Goal: Find specific page/section: Find specific page/section

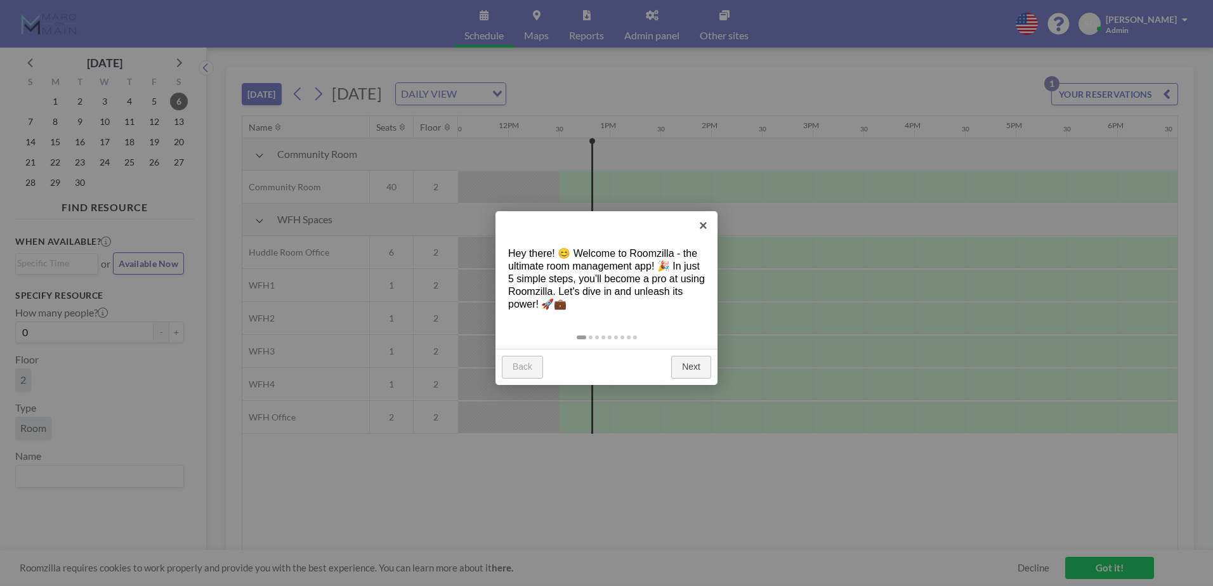
scroll to position [0, 1218]
click at [704, 224] on link "×" at bounding box center [703, 225] width 29 height 29
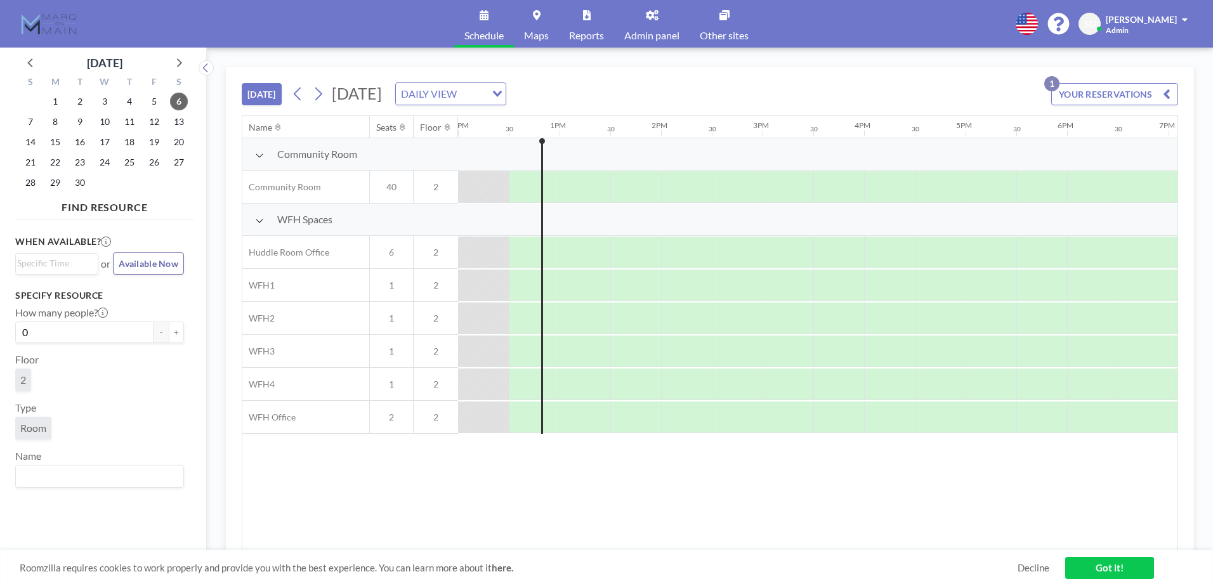
click at [1087, 89] on button "YOUR RESERVATIONS 1" at bounding box center [1115, 94] width 127 height 22
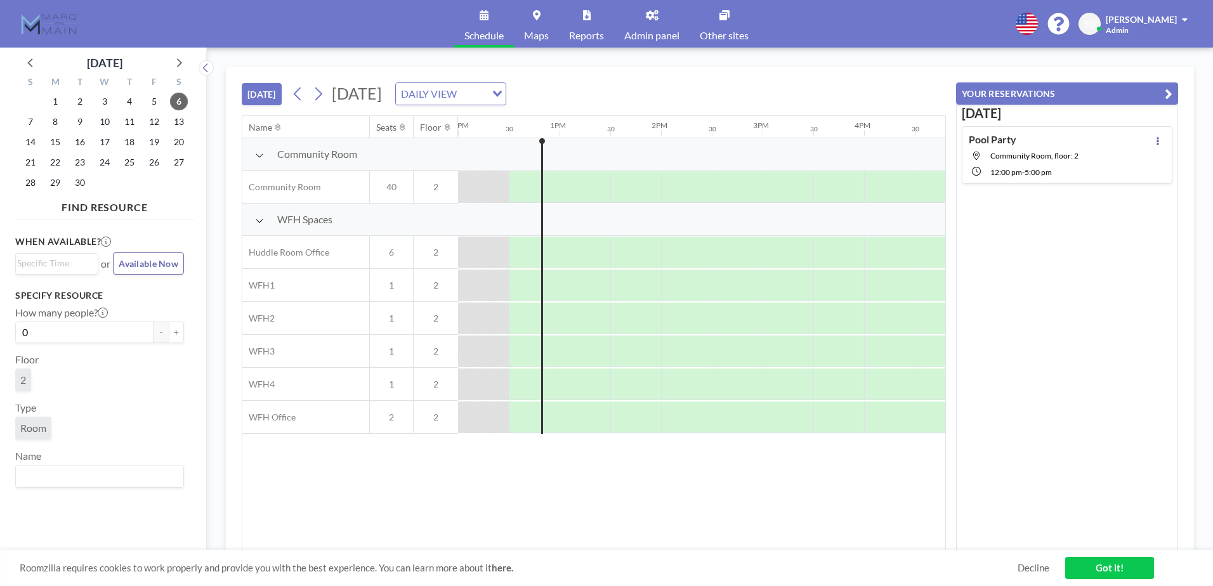
click at [1087, 89] on button "YOUR RESERVATIONS" at bounding box center [1067, 93] width 222 height 22
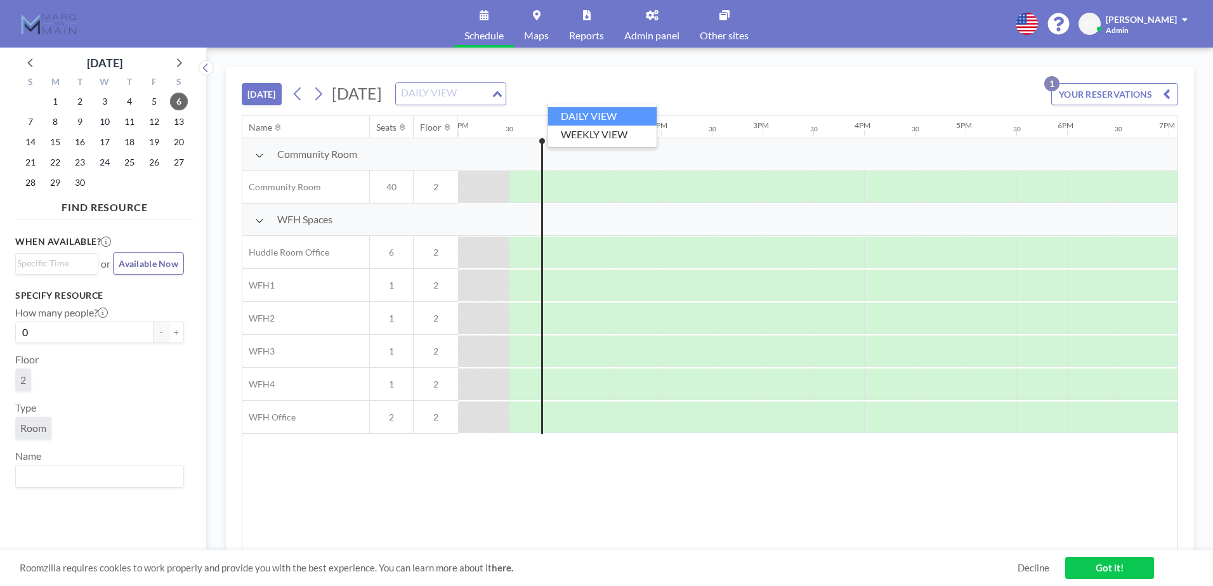
click at [490, 97] on input "Search for option" at bounding box center [443, 94] width 93 height 16
click at [591, 145] on ul "DAILY VIEW WEEKLY VIEW" at bounding box center [603, 126] width 110 height 44
click at [594, 140] on li "WEEKLY VIEW" at bounding box center [602, 135] width 109 height 18
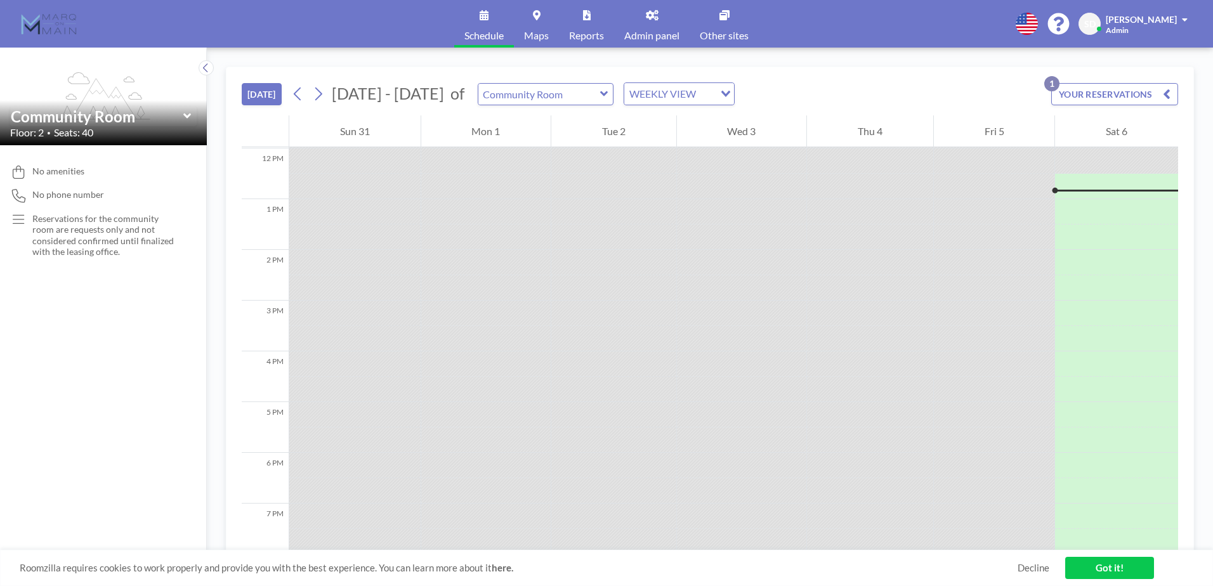
scroll to position [609, 0]
click at [548, 98] on input "text" at bounding box center [539, 94] width 122 height 21
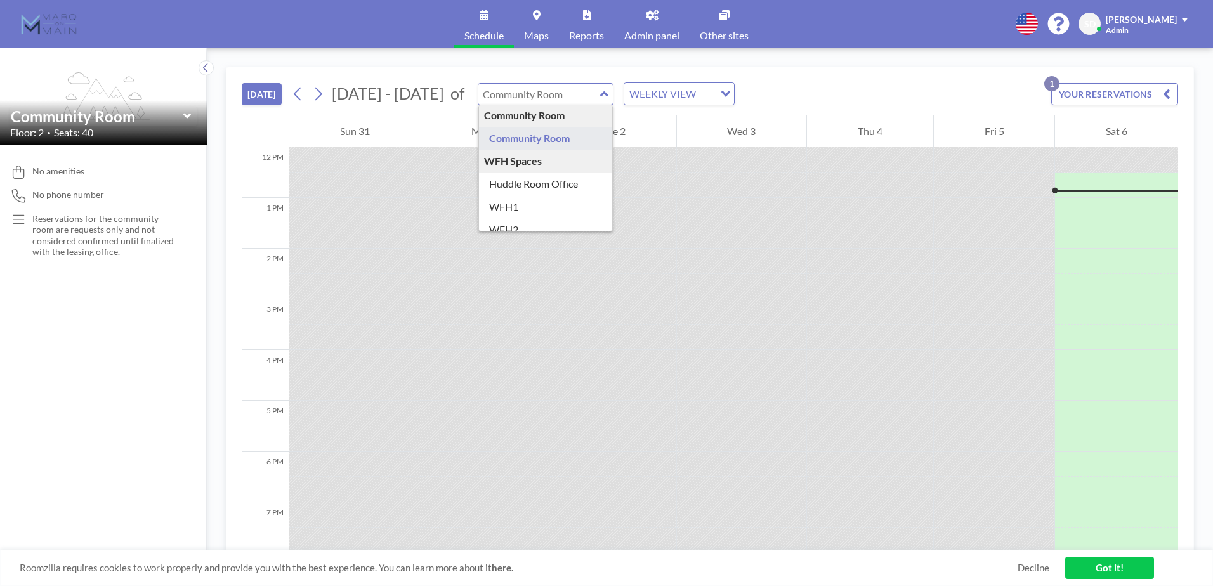
scroll to position [0, 0]
type input "Community Room"
click at [859, 75] on div "[DATE] [DATE] - [DATE] of Community Room Community Room Community Room WFH Spac…" at bounding box center [710, 91] width 937 height 48
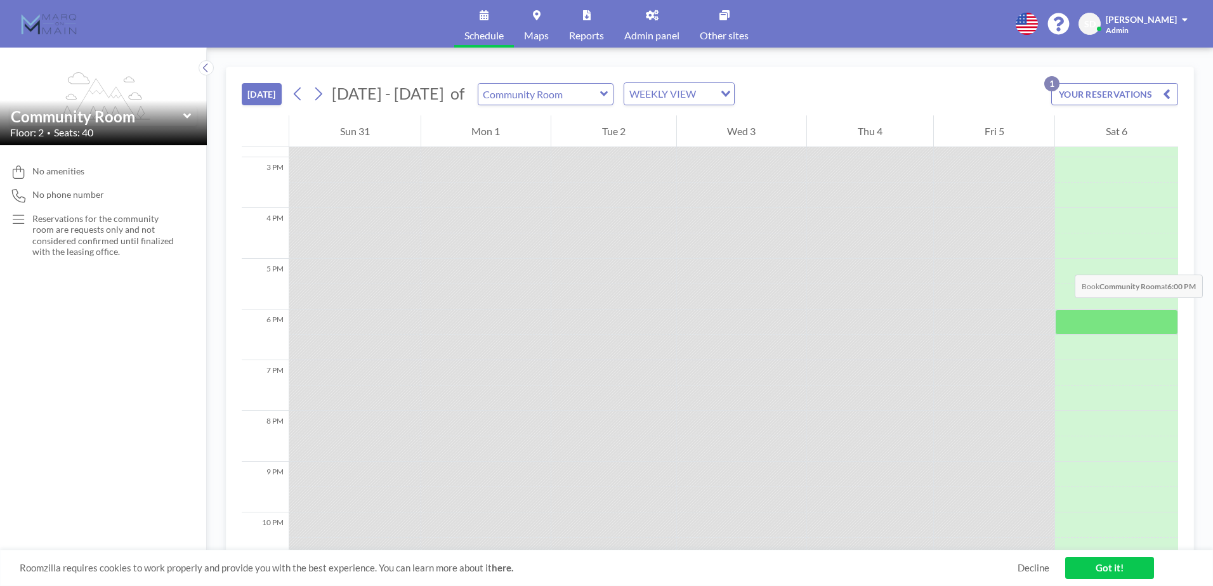
scroll to position [821, 0]
click at [1132, 570] on link "Got it!" at bounding box center [1109, 568] width 89 height 22
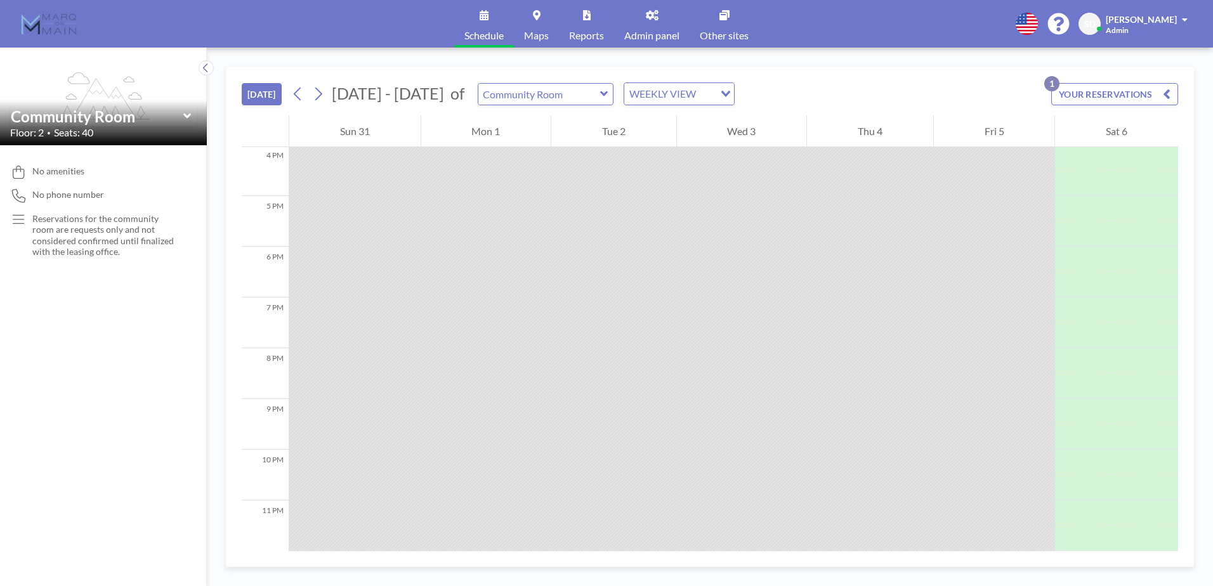
click at [645, 92] on div "WEEKLY VIEW" at bounding box center [669, 92] width 90 height 19
click at [656, 137] on li "WEEKLY VIEW" at bounding box center [671, 135] width 109 height 18
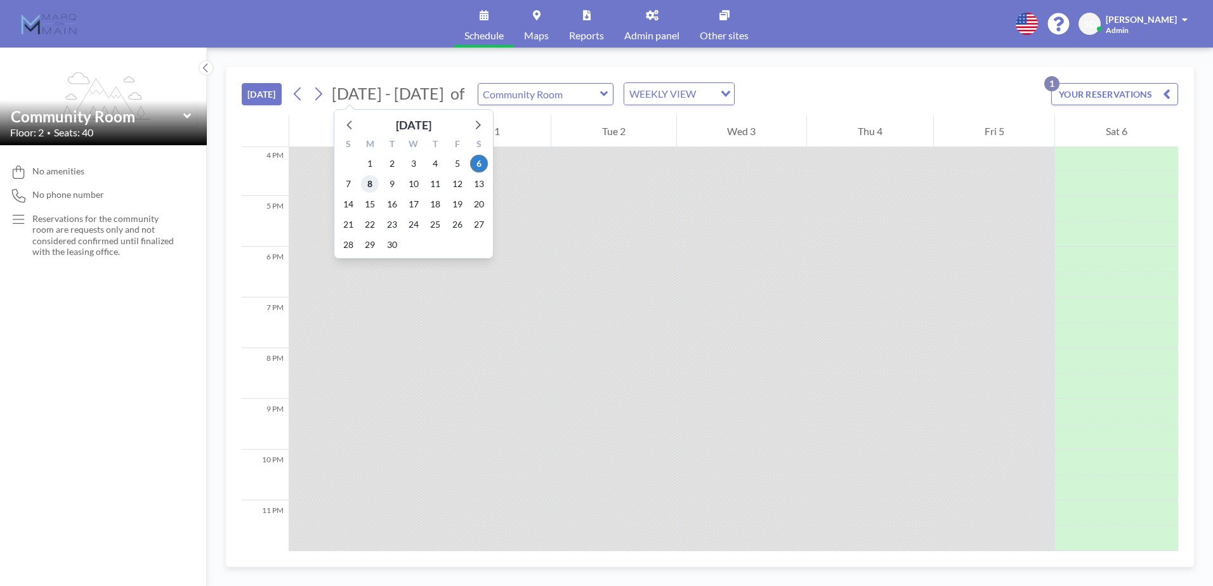
click at [373, 182] on span "8" at bounding box center [370, 184] width 18 height 18
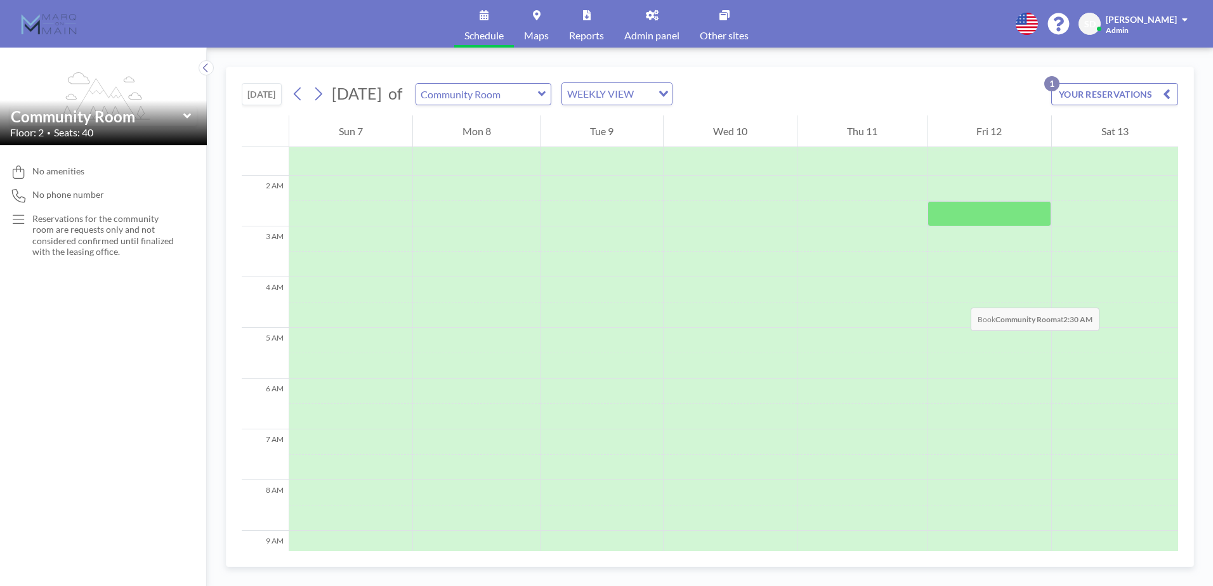
scroll to position [0, 0]
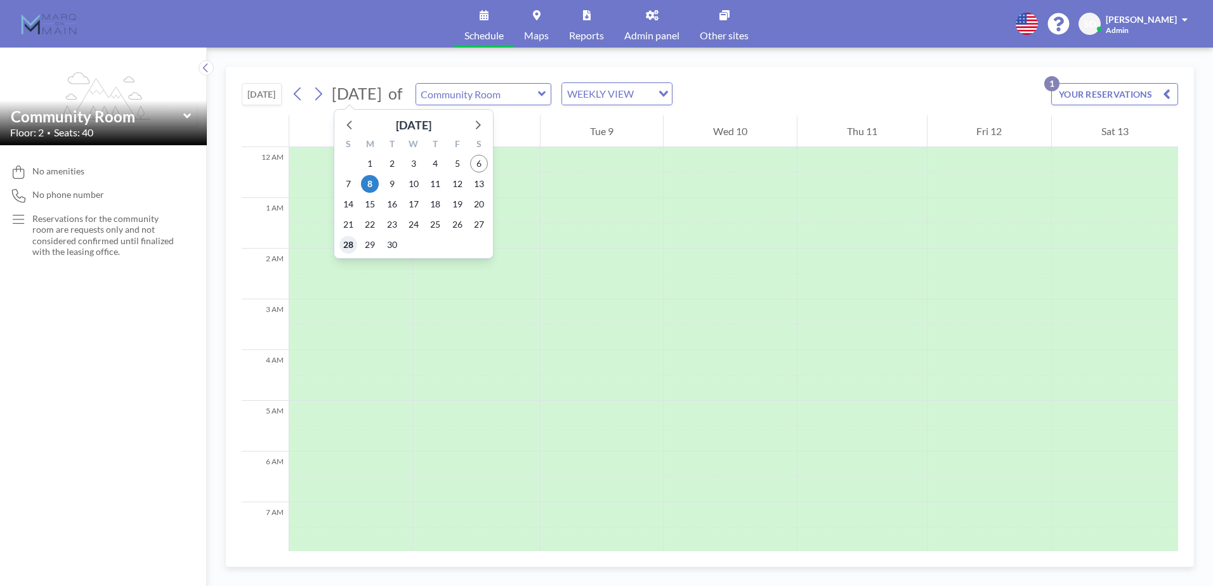
click at [348, 249] on span "28" at bounding box center [349, 245] width 18 height 18
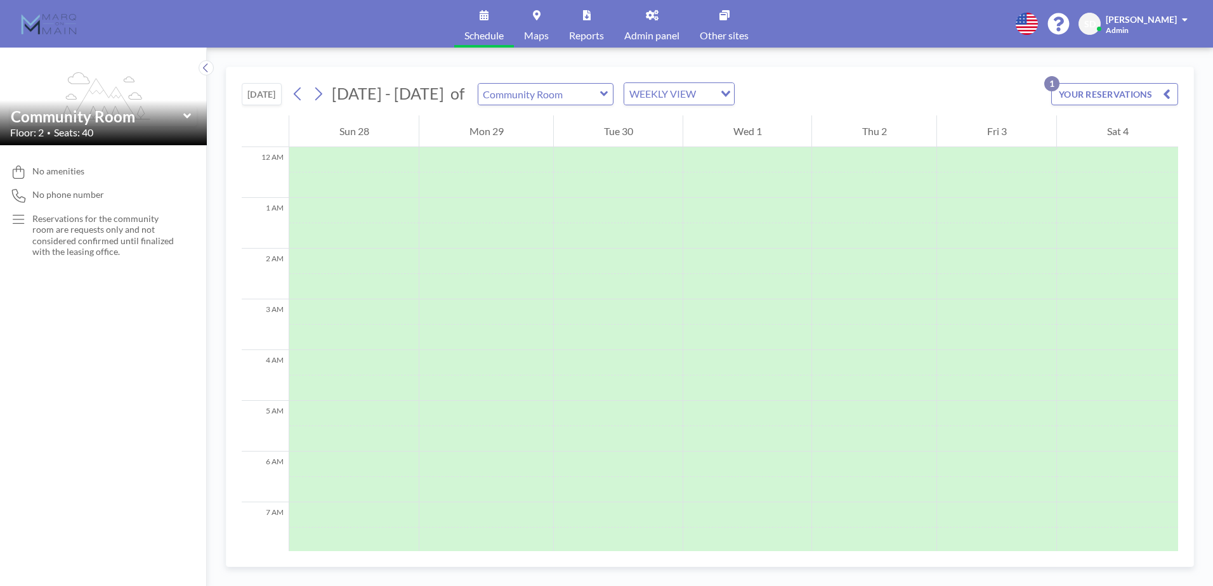
click at [184, 114] on icon at bounding box center [187, 116] width 8 height 5
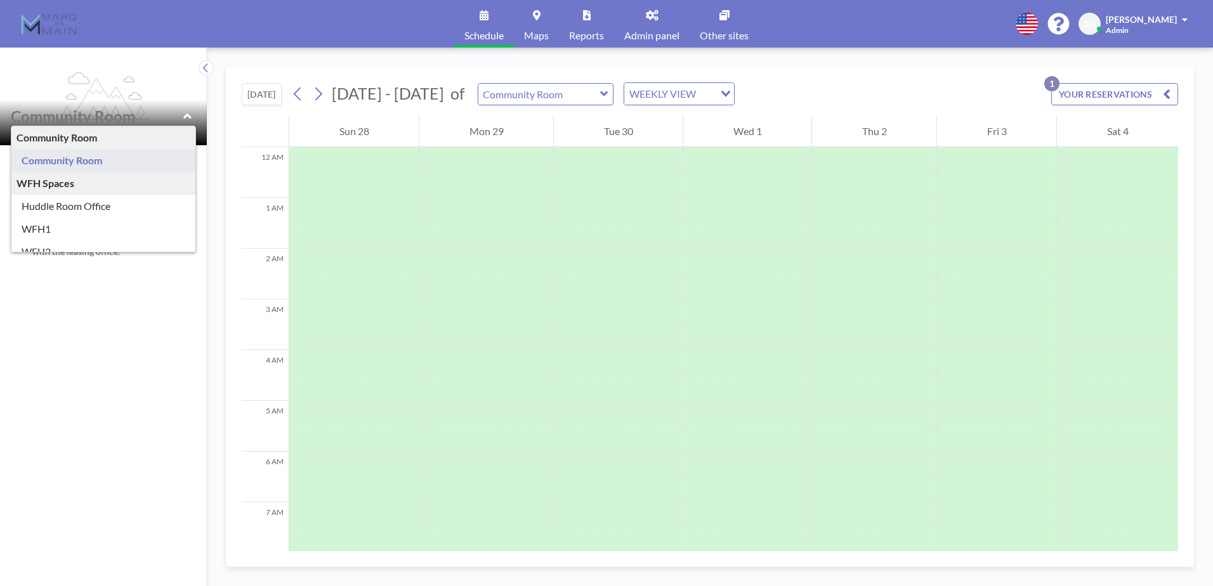
click at [134, 365] on div "No amenities No phone number Reservations for the community room are requests o…" at bounding box center [103, 365] width 207 height 441
click at [192, 111] on div "Community Room Community Room WFH Spaces Huddle Room Office WFH1 WFH2 WFH3 WFH4…" at bounding box center [103, 117] width 187 height 20
click at [191, 111] on icon at bounding box center [187, 116] width 8 height 13
type input "Community Room"
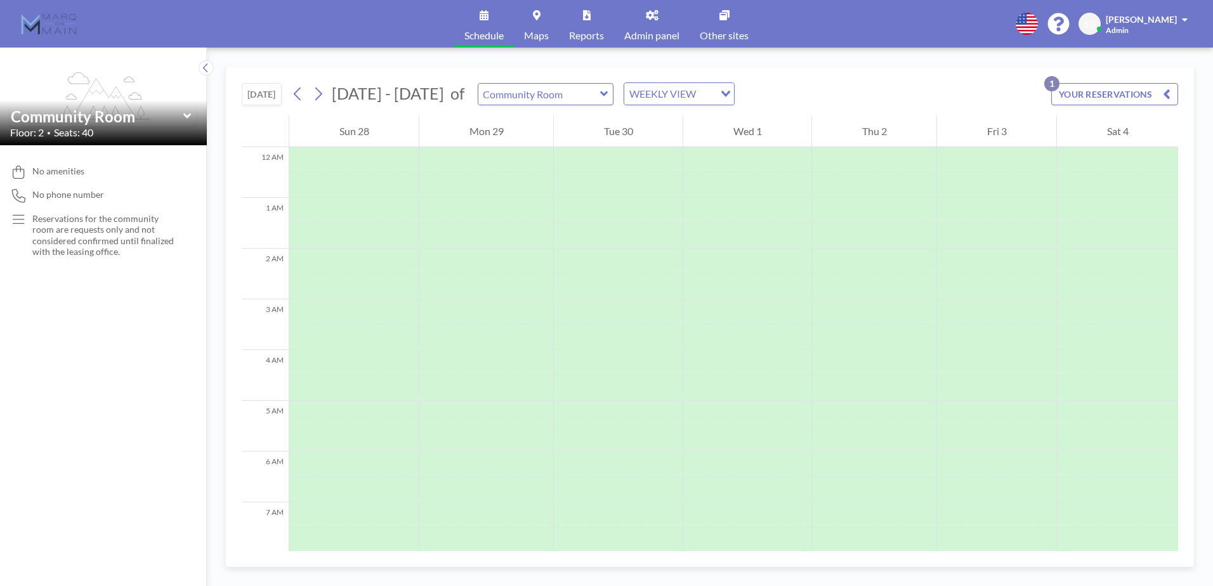
click at [640, 85] on div "WEEKLY VIEW" at bounding box center [669, 92] width 90 height 19
click at [823, 87] on div "[DATE] [DATE] - [DATE] of Community Room WEEKLY VIEW Loading... YOUR RESERVATIO…" at bounding box center [710, 91] width 937 height 48
click at [324, 90] on icon at bounding box center [318, 93] width 12 height 19
click at [649, 96] on div "WEEKLY VIEW" at bounding box center [607, 92] width 90 height 19
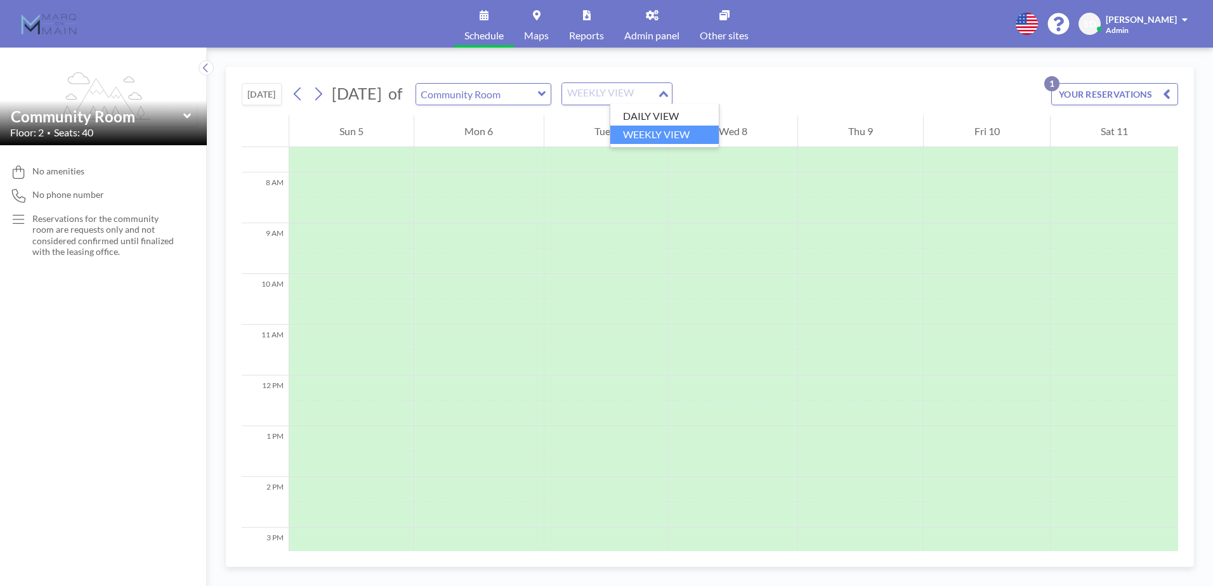
click at [649, 96] on input "Search for option" at bounding box center [610, 94] width 93 height 16
click at [656, 91] on input "Search for option" at bounding box center [610, 94] width 93 height 16
click at [302, 93] on icon at bounding box center [298, 93] width 12 height 19
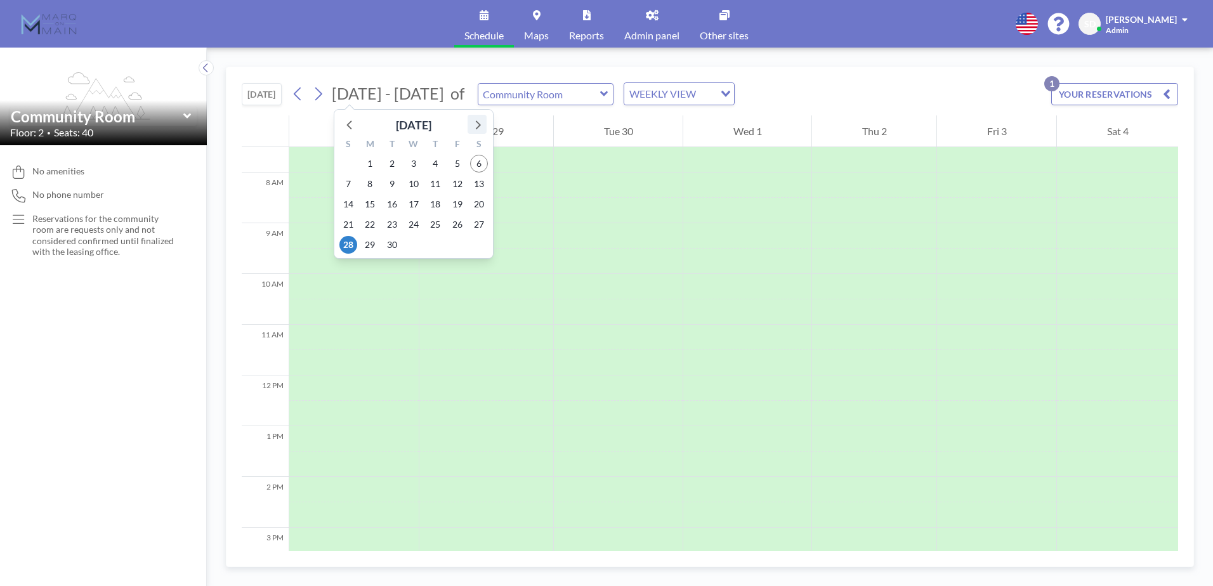
click at [473, 128] on icon at bounding box center [477, 124] width 16 height 16
click at [478, 225] on span "22" at bounding box center [479, 225] width 18 height 18
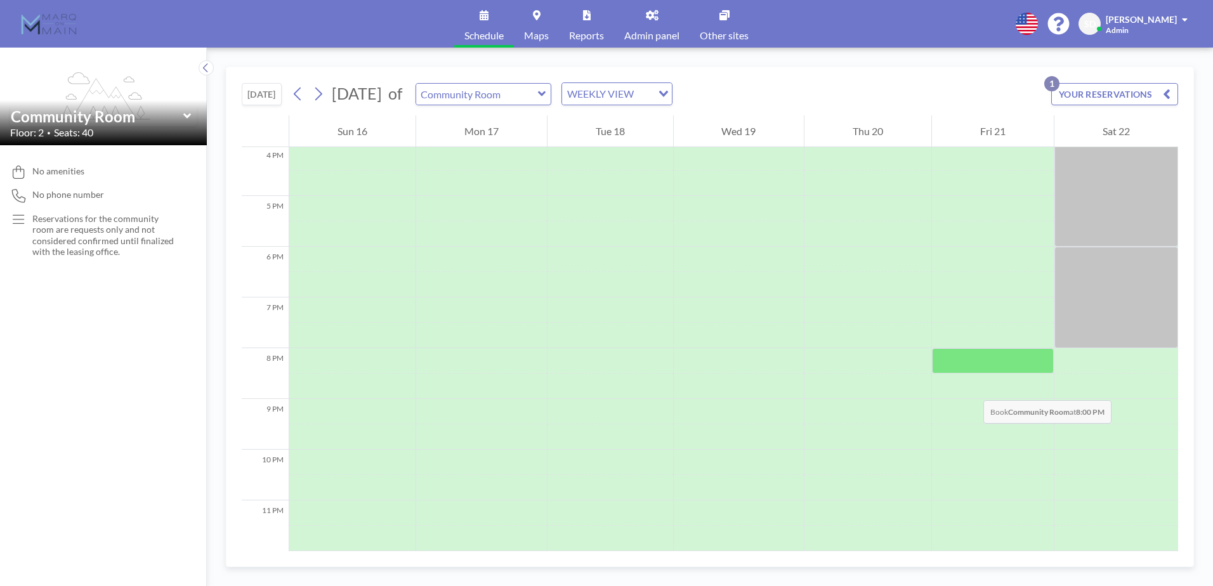
scroll to position [630, 0]
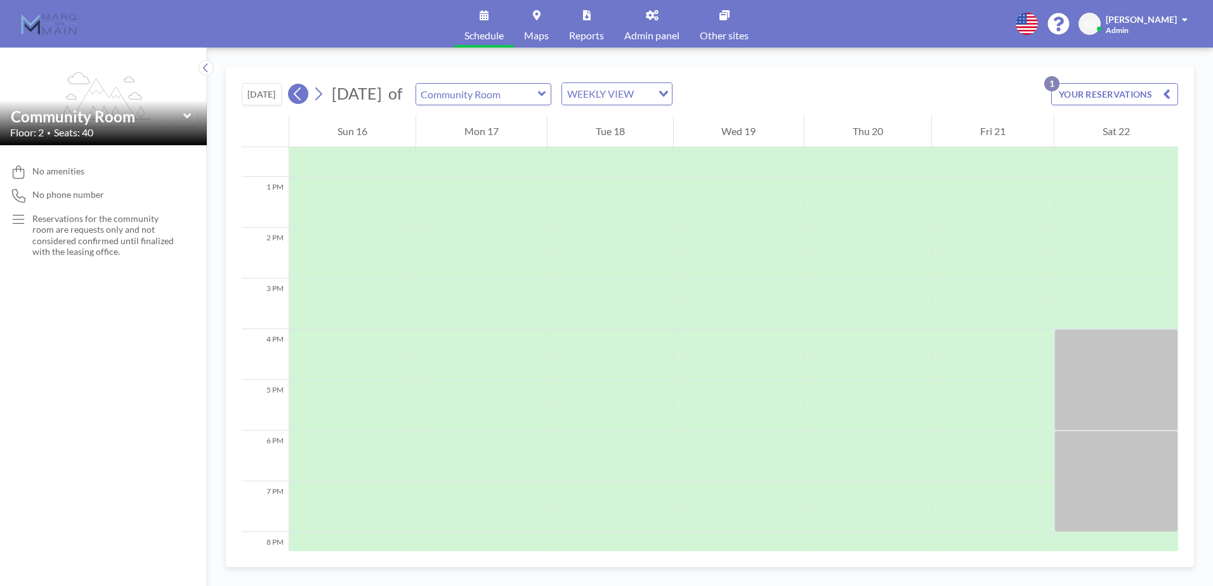
click at [299, 91] on icon at bounding box center [297, 94] width 7 height 13
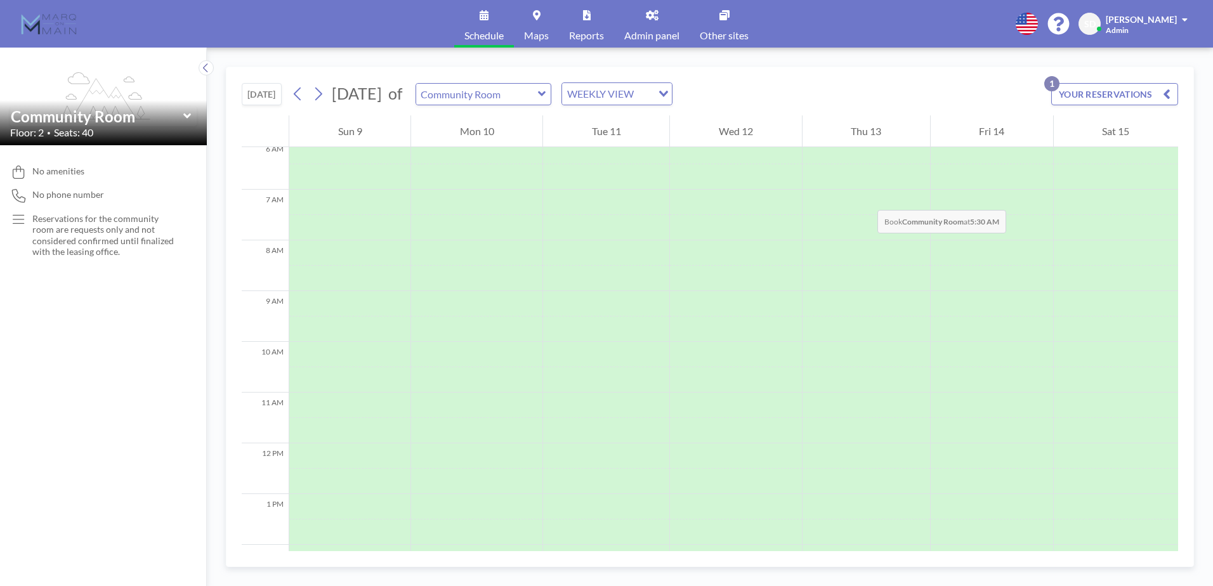
scroll to position [59, 0]
click at [586, 25] on link "Reports" at bounding box center [586, 24] width 55 height 48
